Goal: Task Accomplishment & Management: Manage account settings

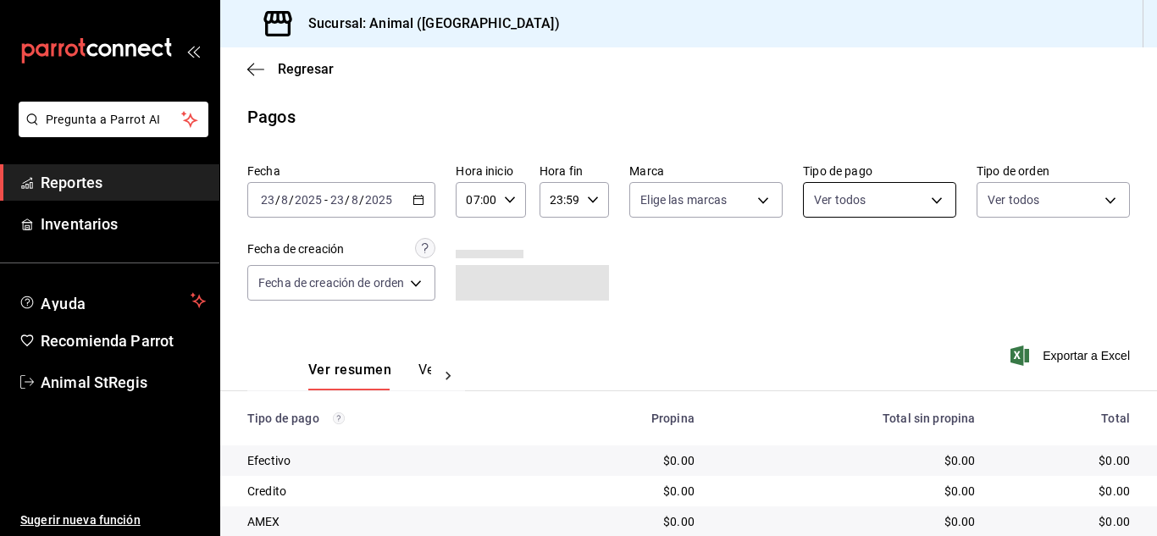
click at [860, 201] on body "Pregunta a Parrot AI Reportes Inventarios Ayuda Recomienda Parrot Animal StRegi…" at bounding box center [578, 268] width 1157 height 536
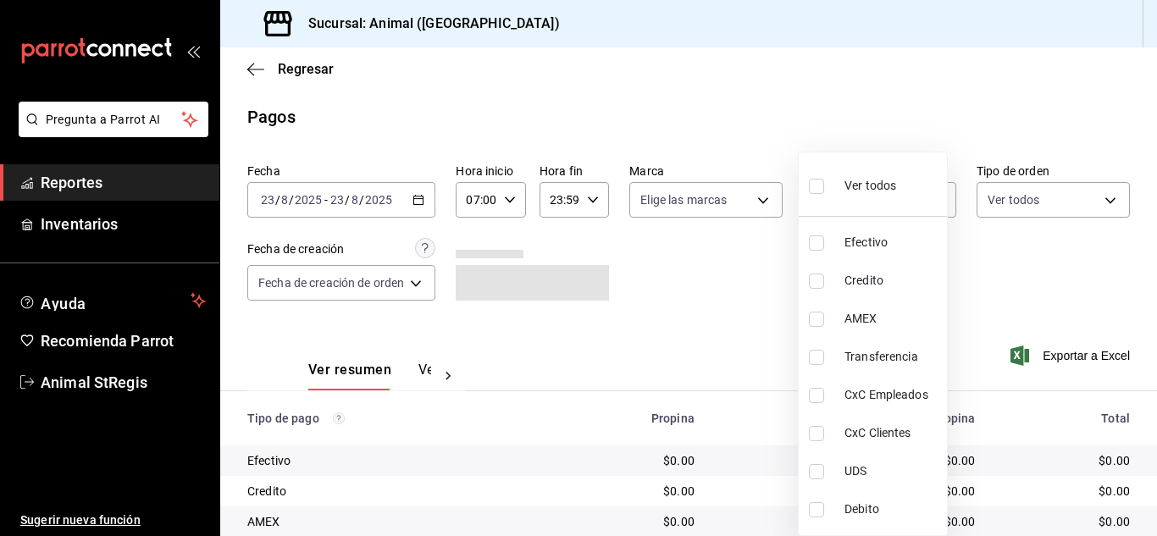
click at [813, 188] on input "checkbox" at bounding box center [816, 186] width 15 height 15
checkbox input "true"
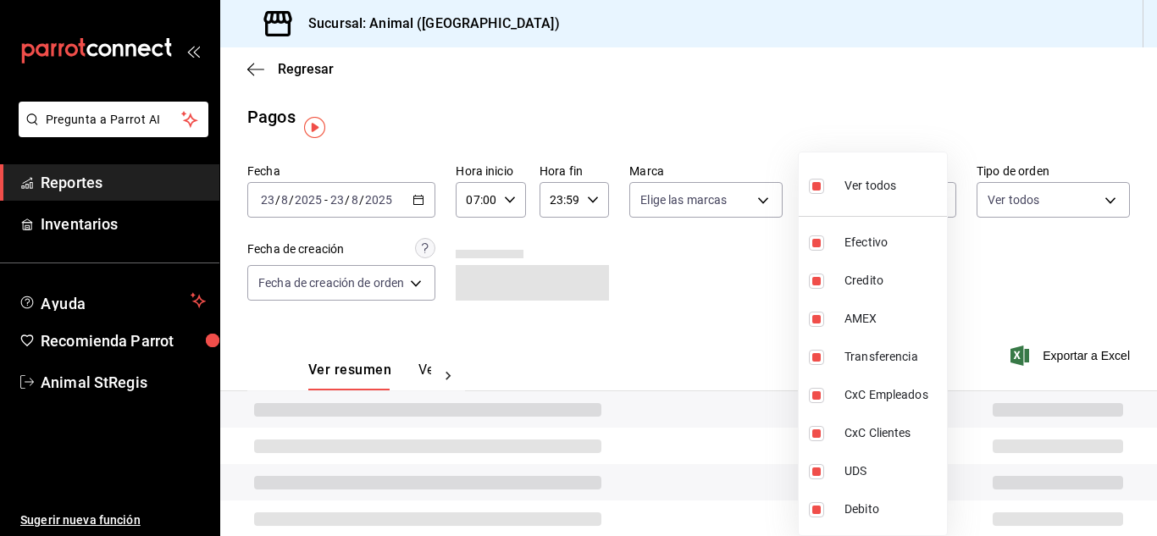
type input "5a0f3365-d715-4940-adc4-656debb7822a,fc07b02b-84a7-4dba-9bff-98bba82b1290,ff2b0…"
checkbox input "true"
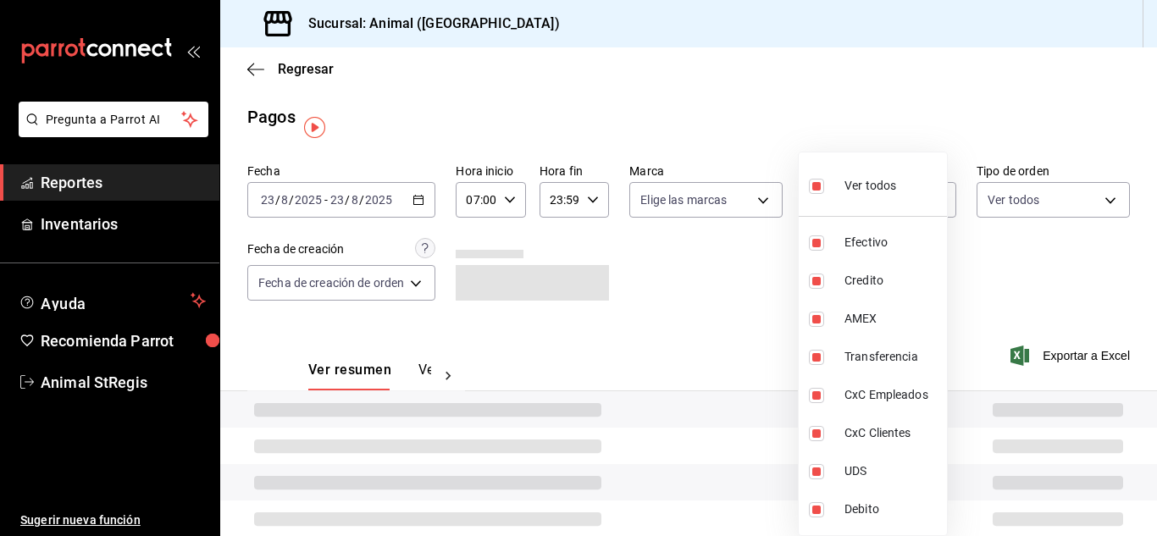
checkbox input "true"
click at [758, 243] on div at bounding box center [578, 268] width 1157 height 536
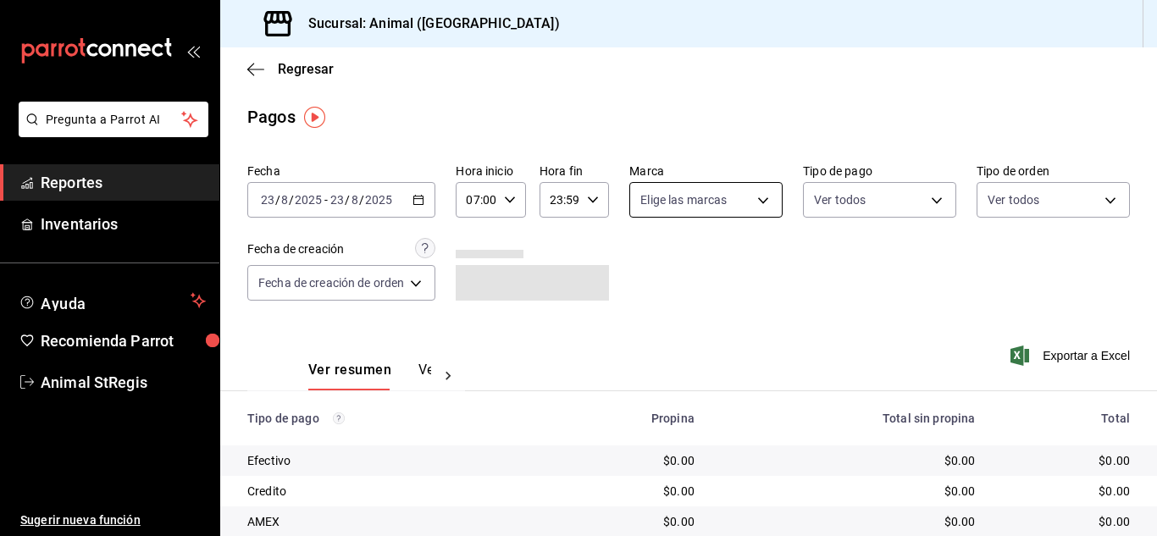
click at [709, 196] on body "Pregunta a Parrot AI Reportes Inventarios Ayuda Recomienda Parrot Animal StRegi…" at bounding box center [578, 268] width 1157 height 536
click at [639, 263] on input "checkbox" at bounding box center [646, 265] width 15 height 15
checkbox input "true"
type input "3f39fcdc-c8c4-4fff-883a-47b345d9391c"
checkbox input "true"
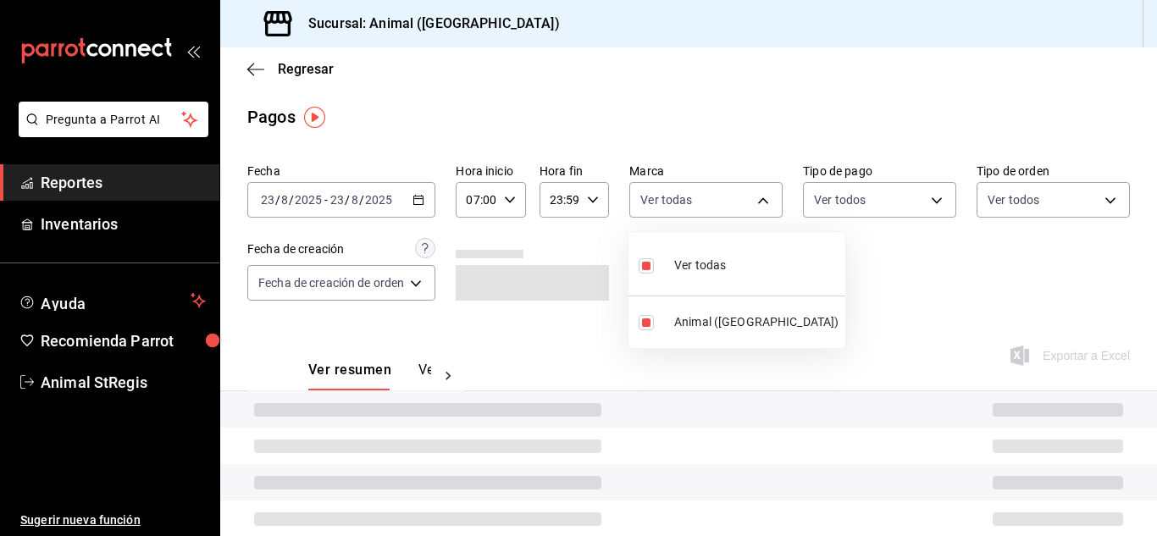
click at [870, 266] on div at bounding box center [578, 268] width 1157 height 536
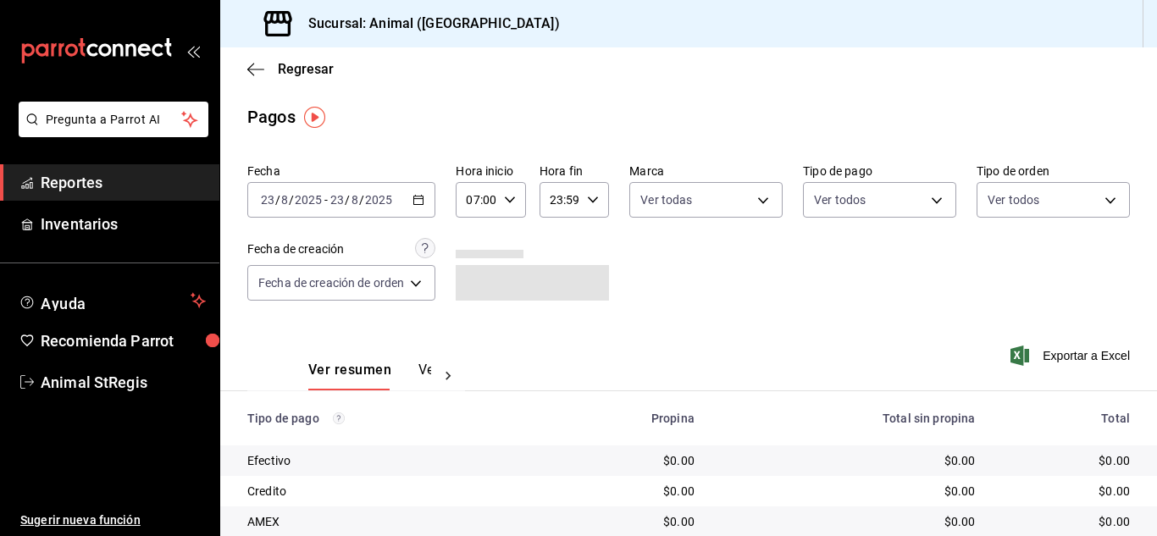
click at [808, 81] on div "Regresar" at bounding box center [688, 68] width 937 height 43
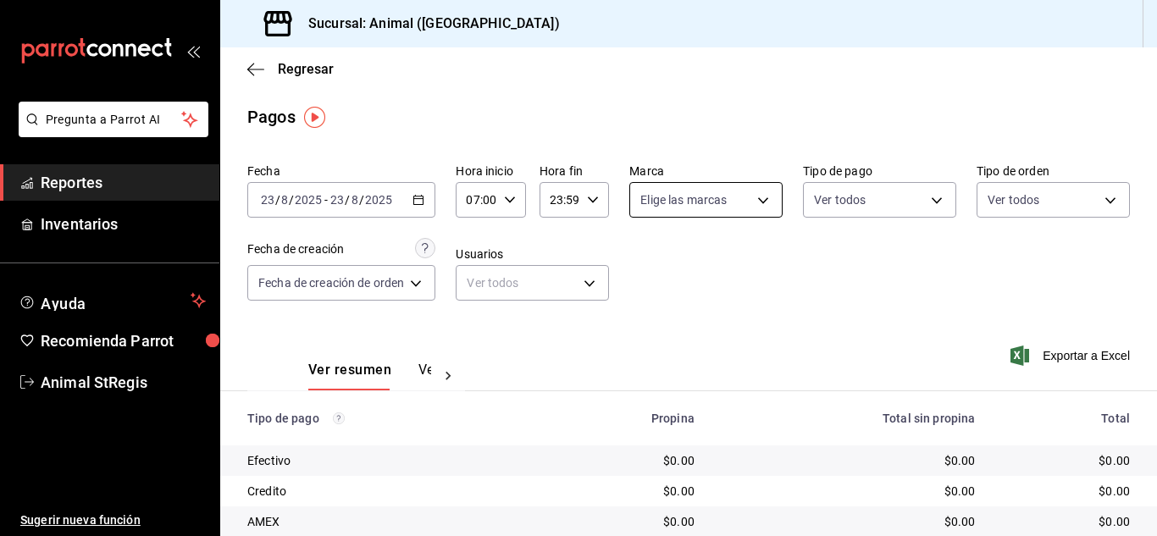
click at [730, 192] on body "Pregunta a Parrot AI Reportes Inventarios Ayuda Recomienda Parrot Animal StRegi…" at bounding box center [578, 268] width 1157 height 536
click at [650, 270] on input "checkbox" at bounding box center [646, 265] width 15 height 15
checkbox input "true"
type input "3f39fcdc-c8c4-4fff-883a-47b345d9391c"
checkbox input "true"
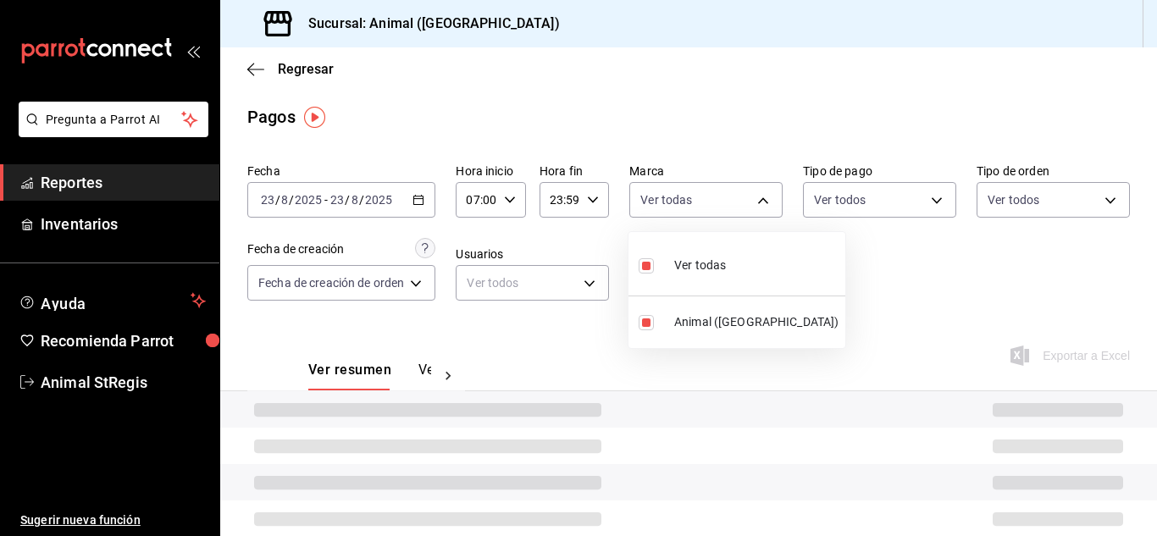
drag, startPoint x: 926, startPoint y: 266, endPoint x: 943, endPoint y: 201, distance: 67.2
click at [928, 260] on div at bounding box center [578, 268] width 1157 height 536
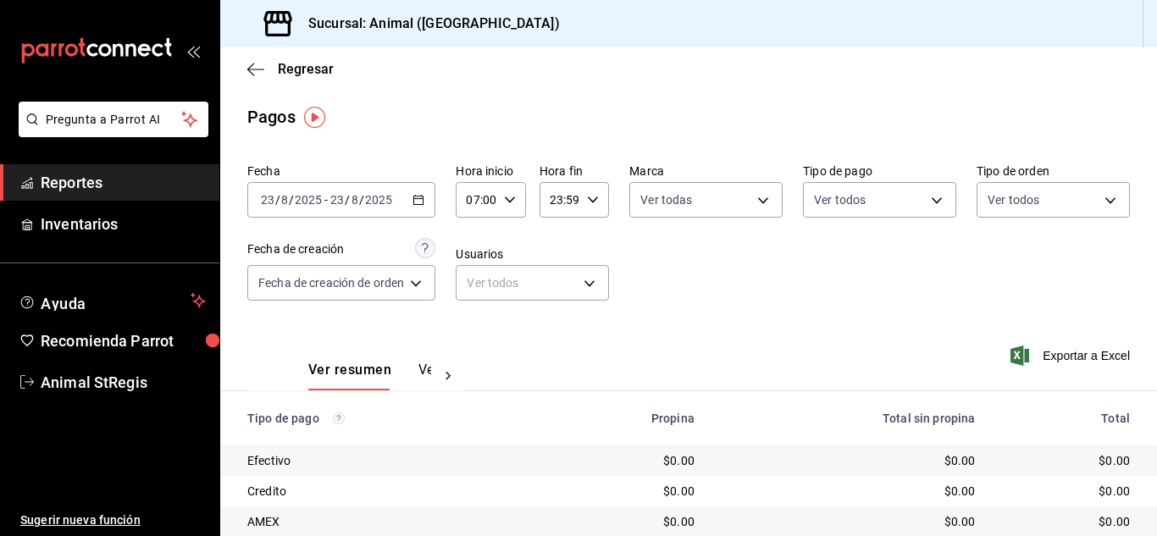
click at [943, 196] on body "Pregunta a Parrot AI Reportes Inventarios Ayuda Recomienda Parrot Animal StRegi…" at bounding box center [578, 268] width 1157 height 536
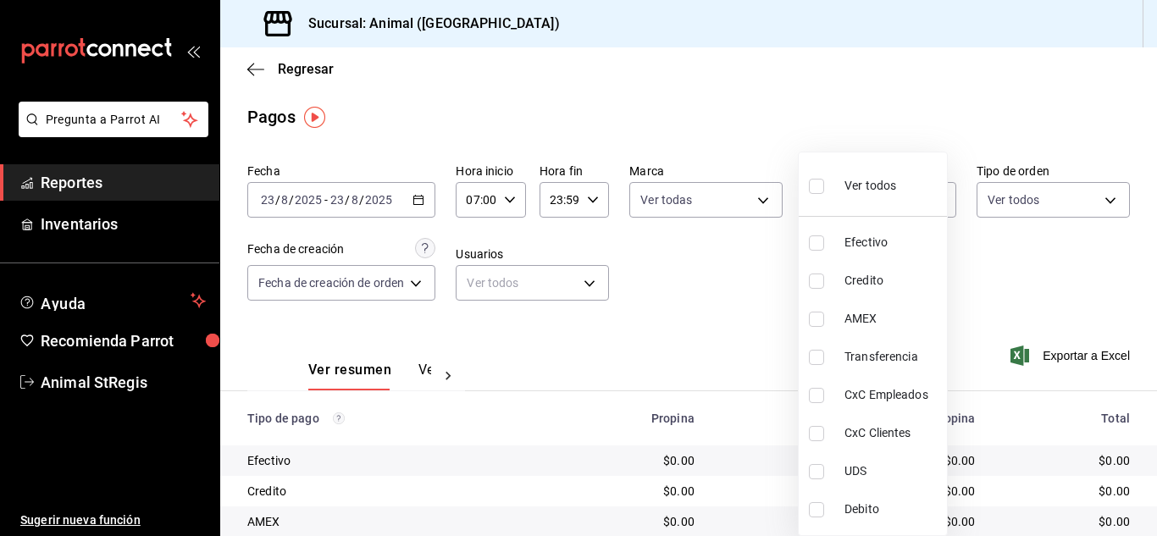
click at [817, 192] on input "checkbox" at bounding box center [816, 186] width 15 height 15
checkbox input "true"
type input "5a0f3365-d715-4940-adc4-656debb7822a,fc07b02b-84a7-4dba-9bff-98bba82b1290,ff2b0…"
checkbox input "true"
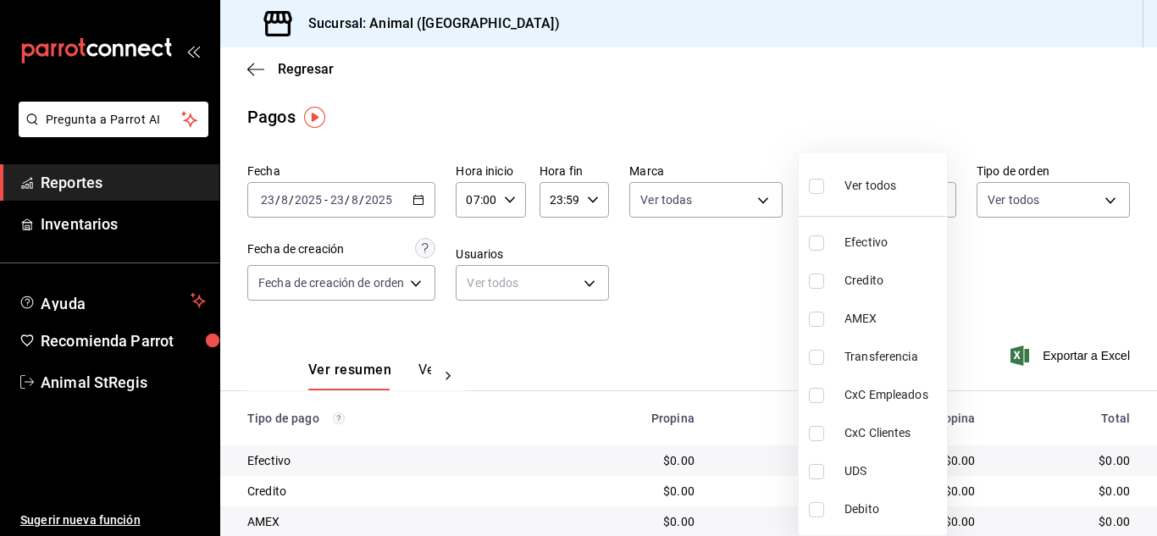
checkbox input "true"
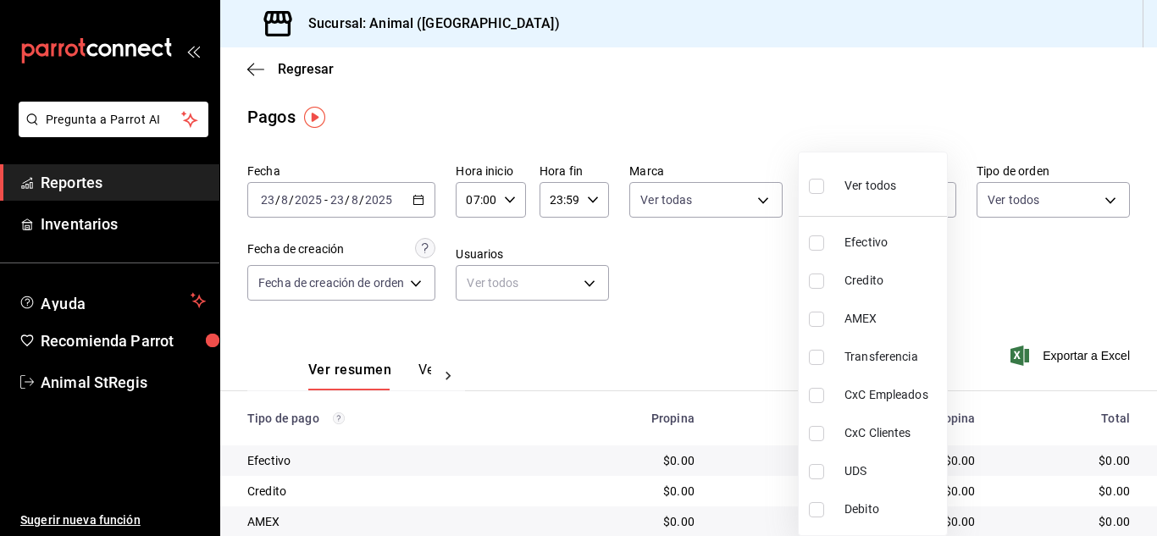
checkbox input "true"
click at [774, 122] on div at bounding box center [578, 268] width 1157 height 536
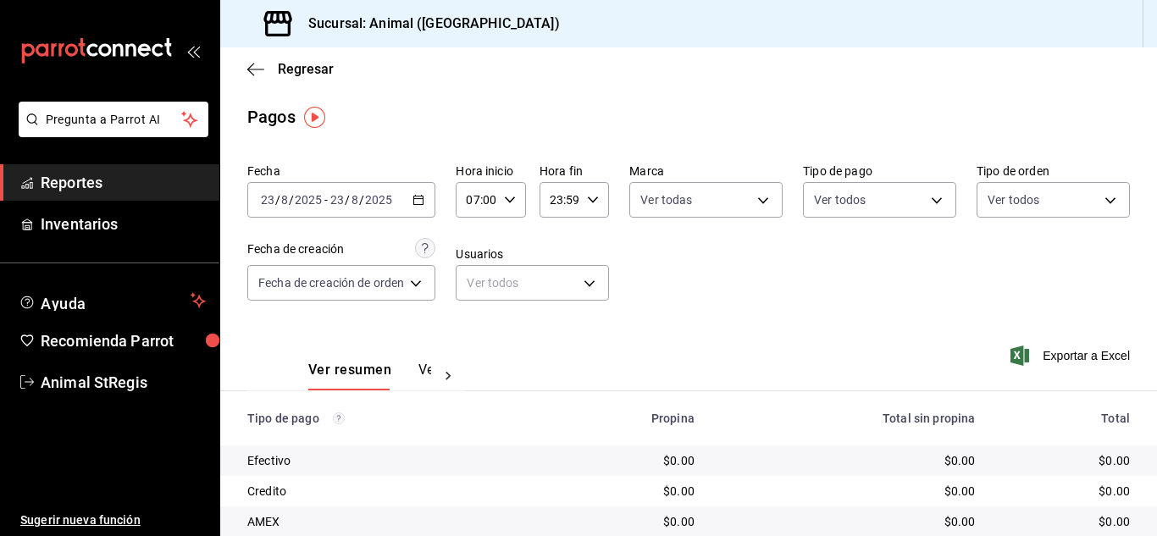
click at [1076, 173] on label "Tipo de orden" at bounding box center [1052, 171] width 153 height 12
click at [418, 119] on div "Pagos" at bounding box center [688, 116] width 937 height 25
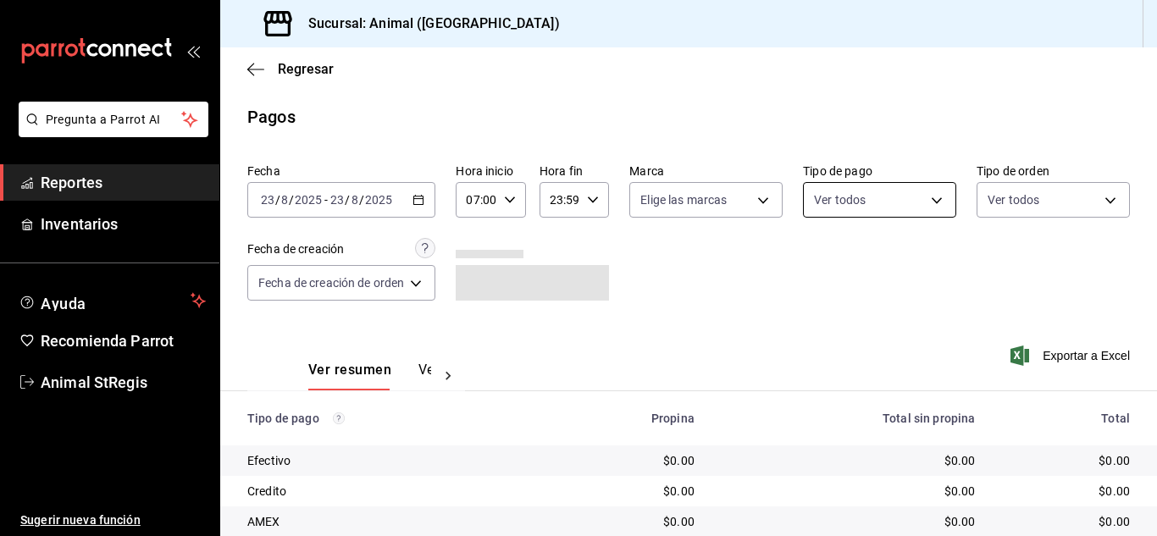
click at [873, 191] on body "Pregunta a Parrot AI Reportes Inventarios Ayuda Recomienda Parrot Animal StRegi…" at bounding box center [578, 268] width 1157 height 536
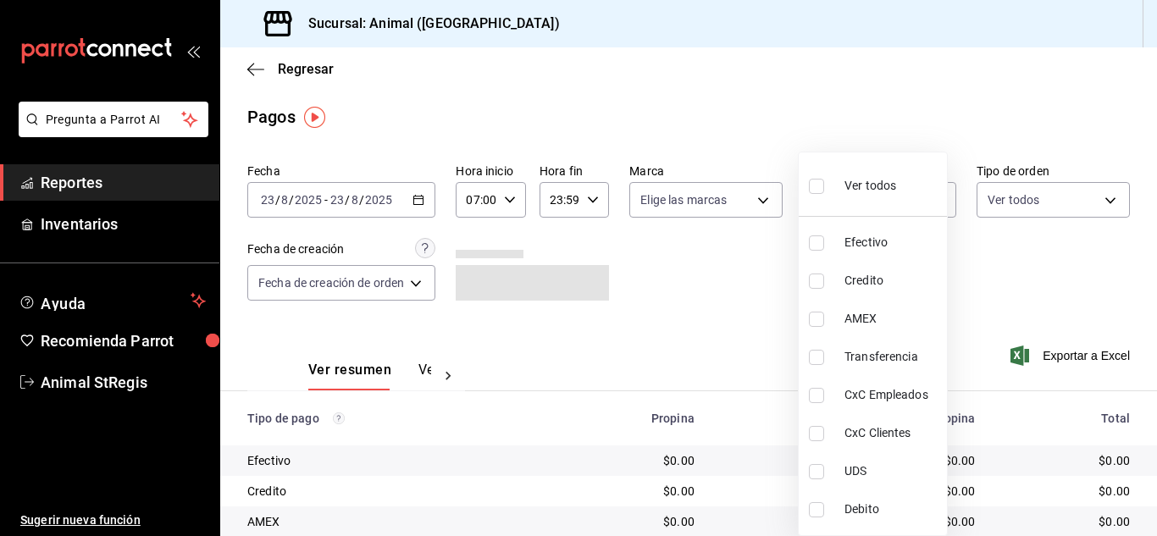
click at [817, 196] on label at bounding box center [820, 186] width 22 height 25
click at [817, 194] on input "checkbox" at bounding box center [816, 186] width 15 height 15
checkbox input "false"
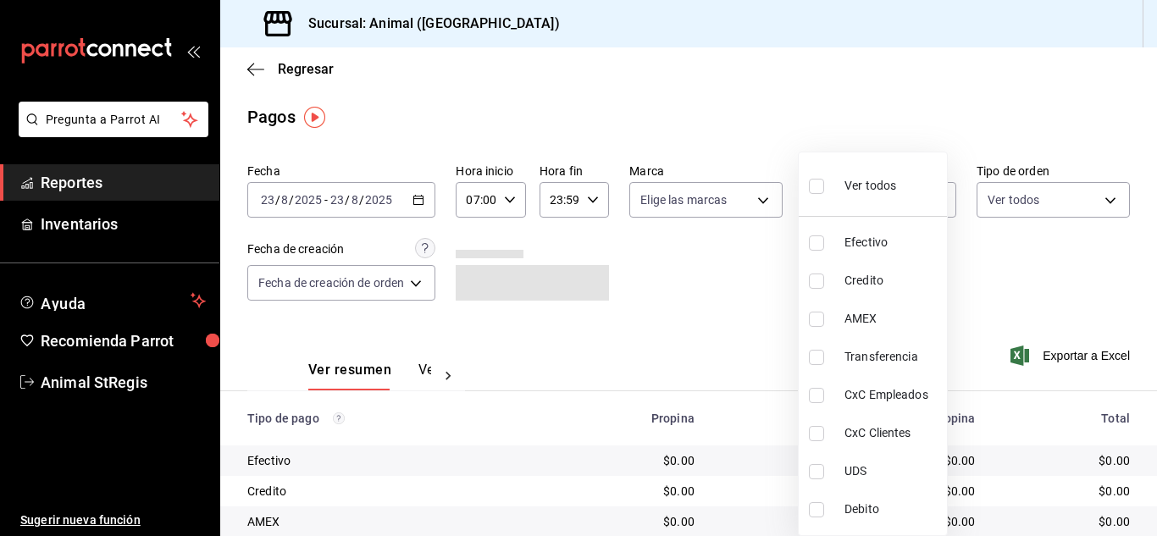
checkbox input "false"
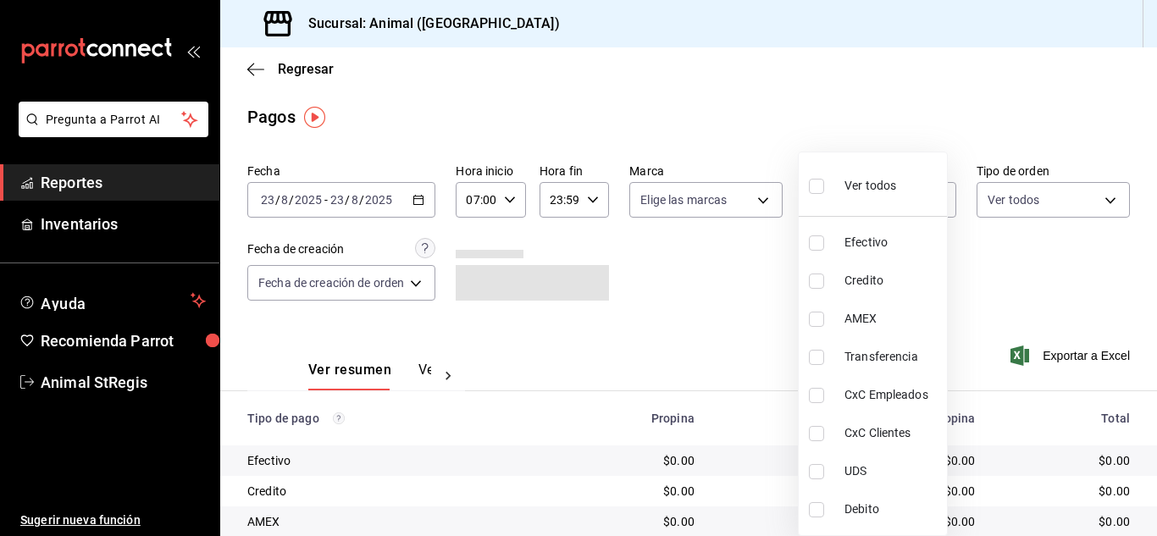
checkbox input "false"
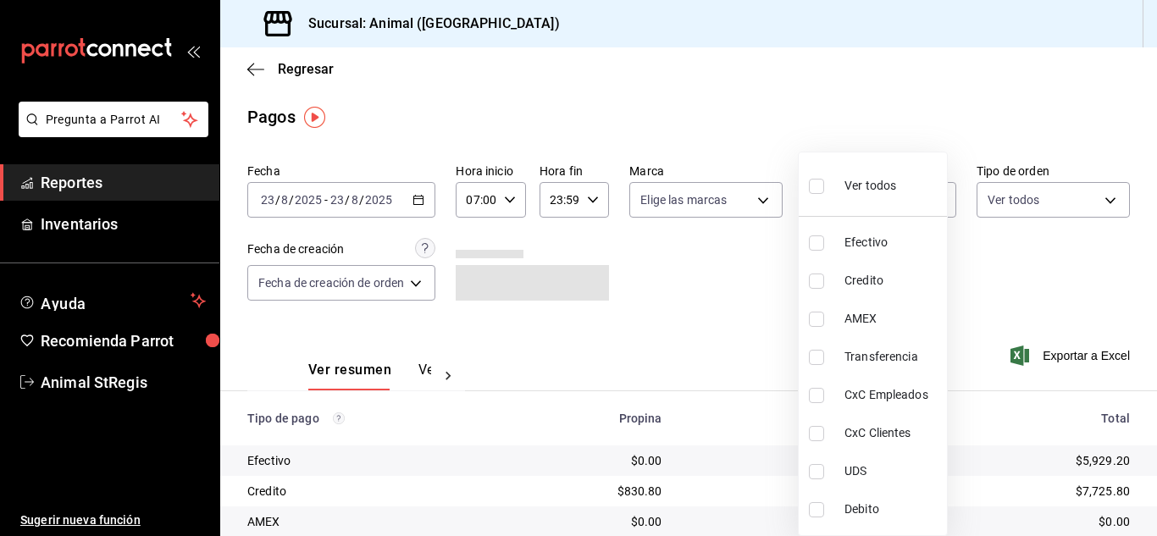
click at [814, 189] on input "checkbox" at bounding box center [816, 186] width 15 height 15
checkbox input "true"
type input "5a0f3365-d715-4940-adc4-656debb7822a,fc07b02b-84a7-4dba-9bff-98bba82b1290,ff2b0…"
checkbox input "true"
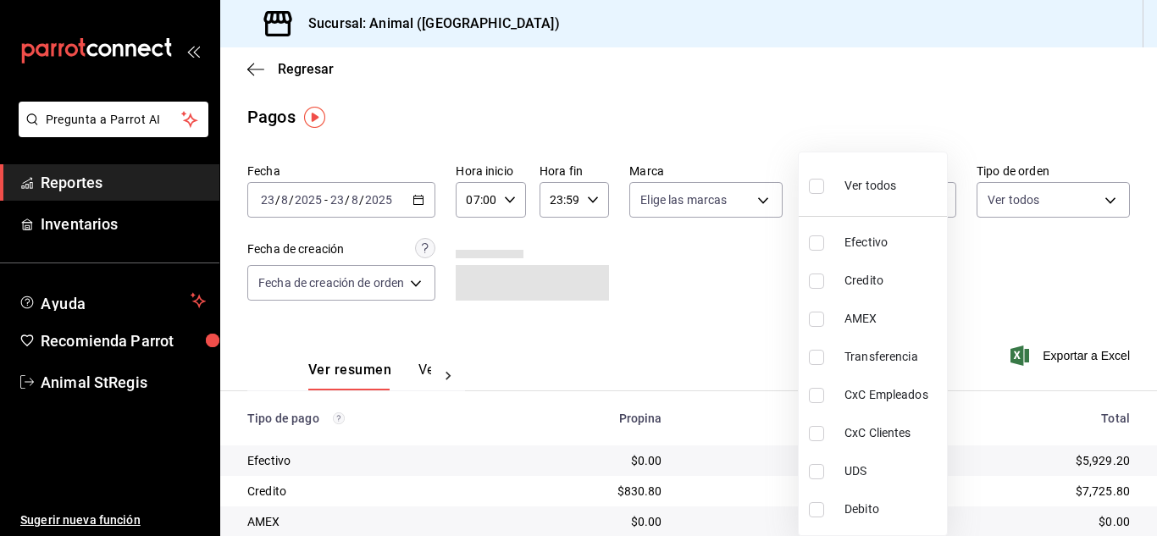
checkbox input "true"
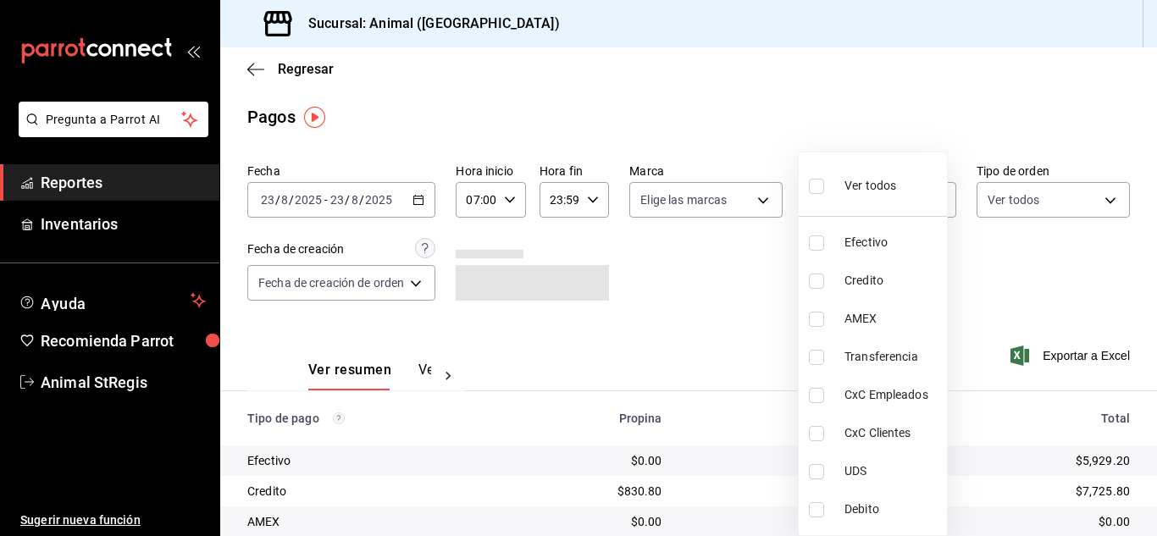
checkbox input "true"
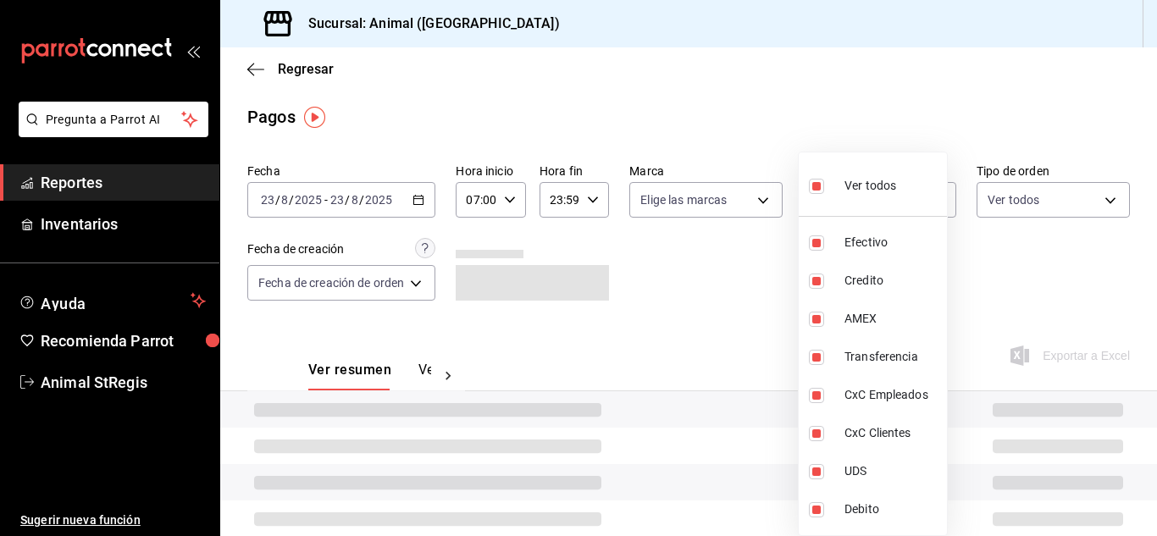
drag, startPoint x: 717, startPoint y: 305, endPoint x: 658, endPoint y: 216, distance: 106.9
click at [714, 305] on div at bounding box center [578, 268] width 1157 height 536
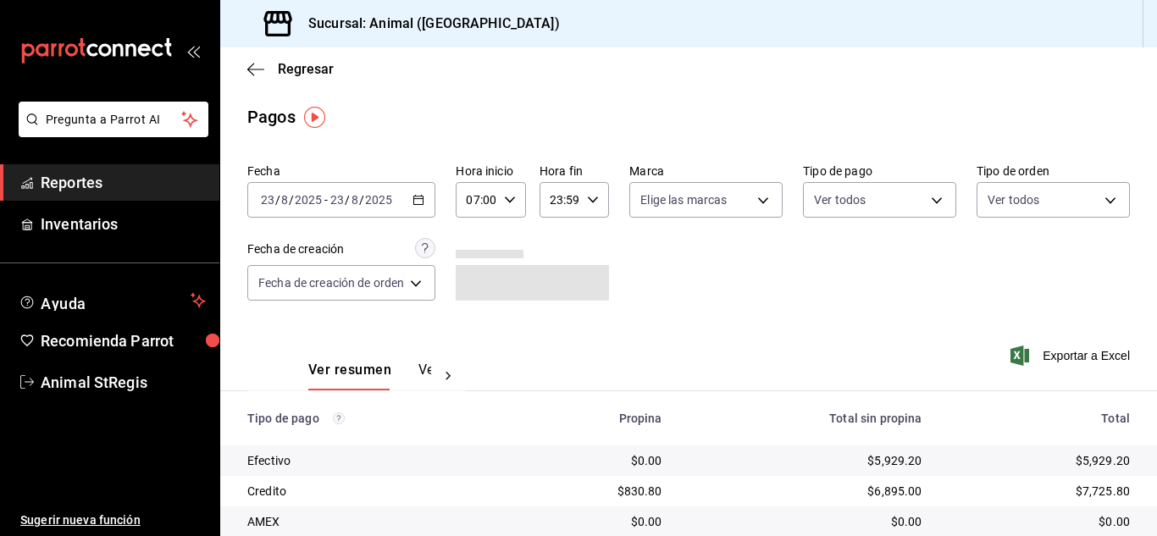
click at [658, 207] on body "Pregunta a Parrot AI Reportes Inventarios Ayuda Recomienda Parrot Animal StRegi…" at bounding box center [578, 268] width 1157 height 536
click at [644, 267] on input "checkbox" at bounding box center [646, 265] width 15 height 15
checkbox input "true"
type input "3f39fcdc-c8c4-4fff-883a-47b345d9391c"
checkbox input "true"
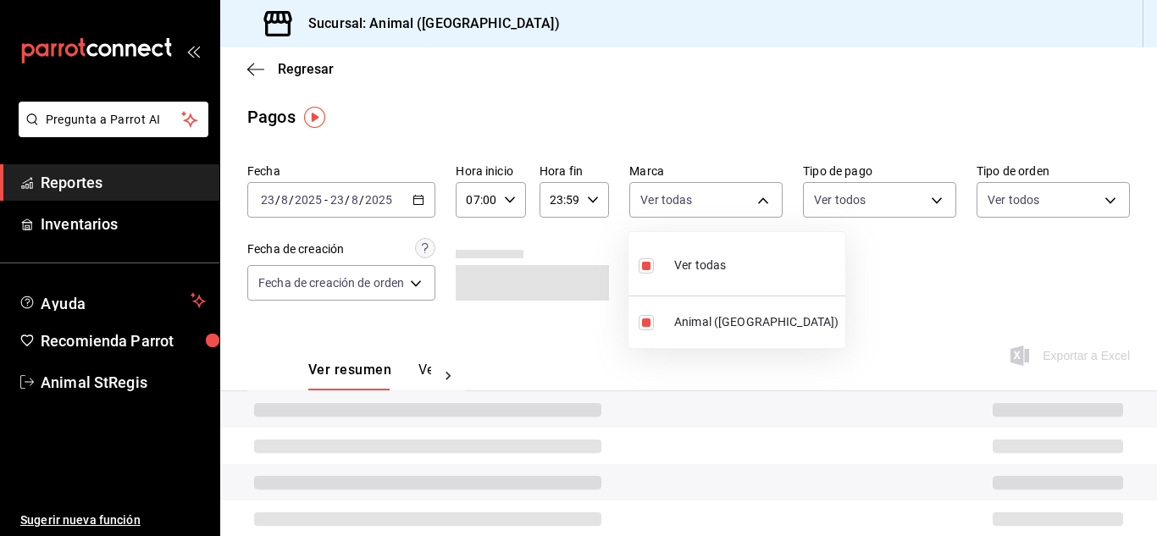
drag, startPoint x: 876, startPoint y: 229, endPoint x: 815, endPoint y: 161, distance: 91.7
click at [876, 228] on div at bounding box center [578, 268] width 1157 height 536
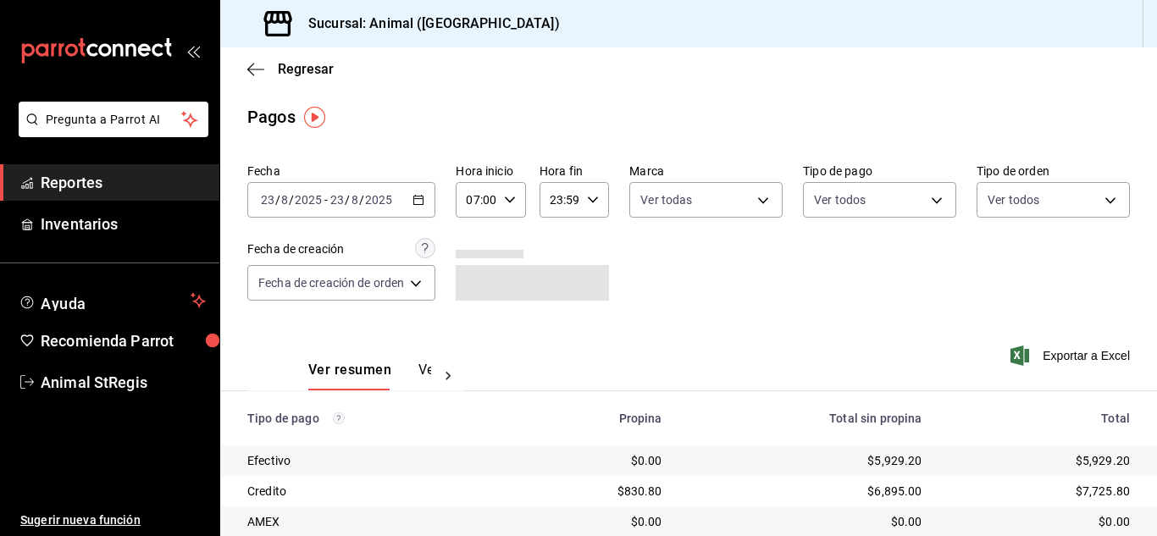
drag, startPoint x: 690, startPoint y: 33, endPoint x: 618, endPoint y: 69, distance: 80.7
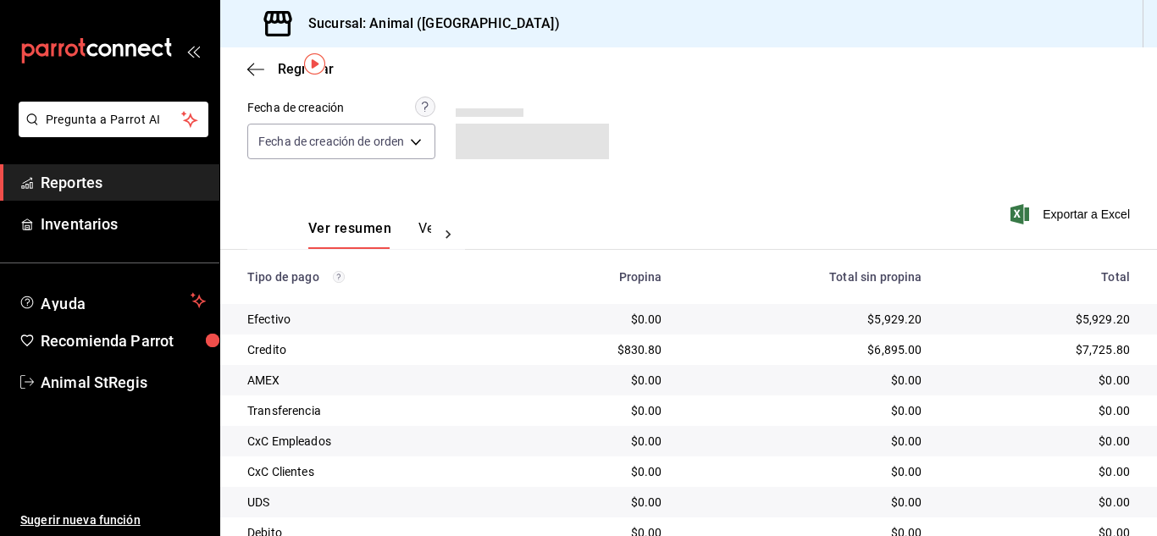
scroll to position [212, 0]
